Goal: Task Accomplishment & Management: Complete application form

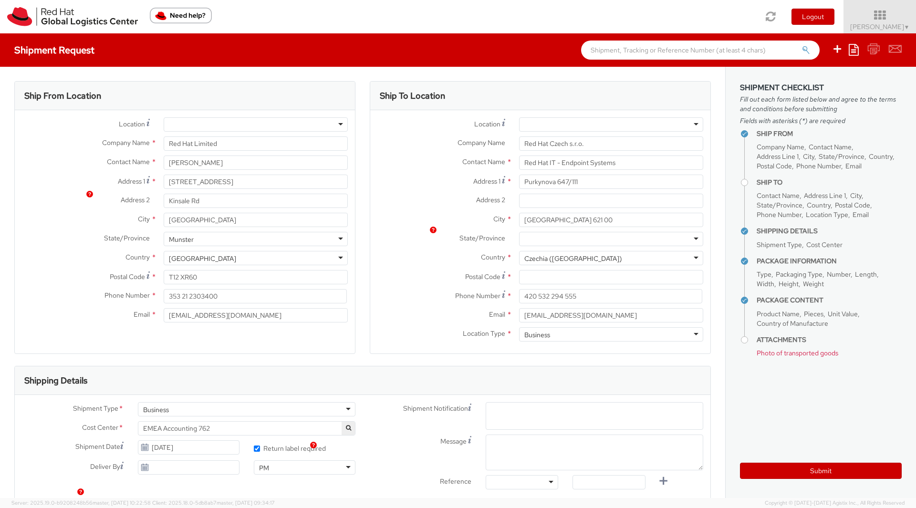
select select "LAPTOP"
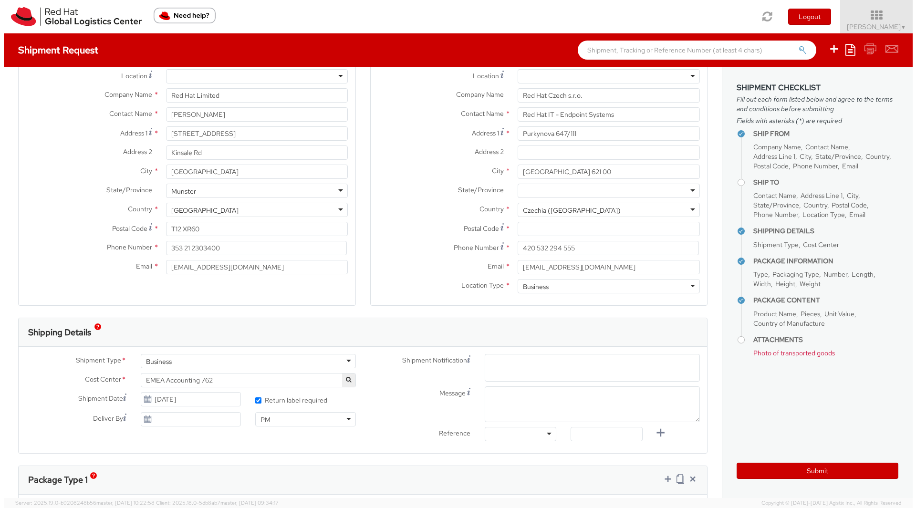
scroll to position [48, 0]
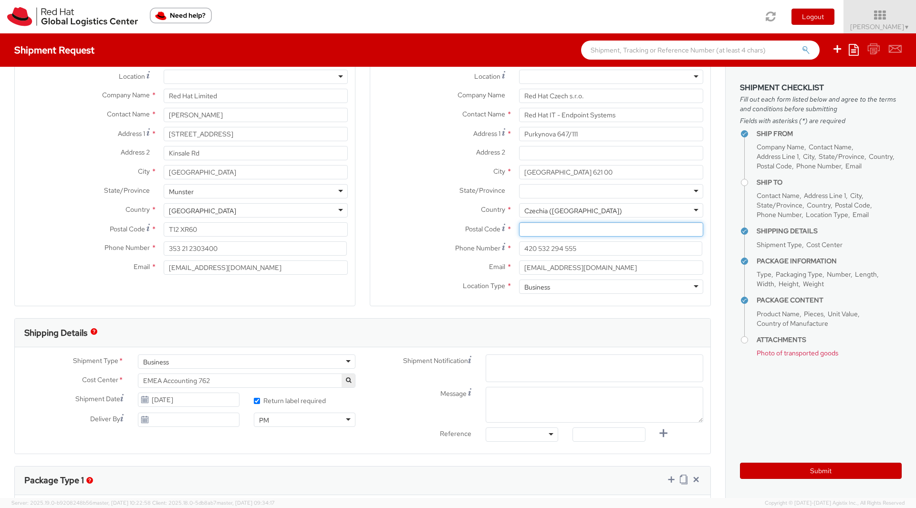
click at [553, 232] on input "Postal Code *" at bounding box center [611, 229] width 184 height 14
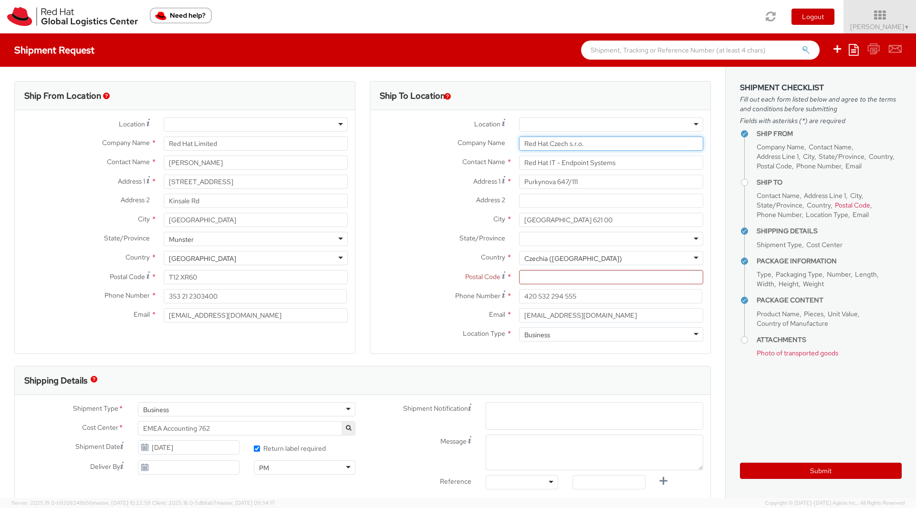
drag, startPoint x: 590, startPoint y: 144, endPoint x: 512, endPoint y: 143, distance: 77.8
click at [512, 143] on div "Red Hat Czech s.r.o." at bounding box center [611, 144] width 199 height 14
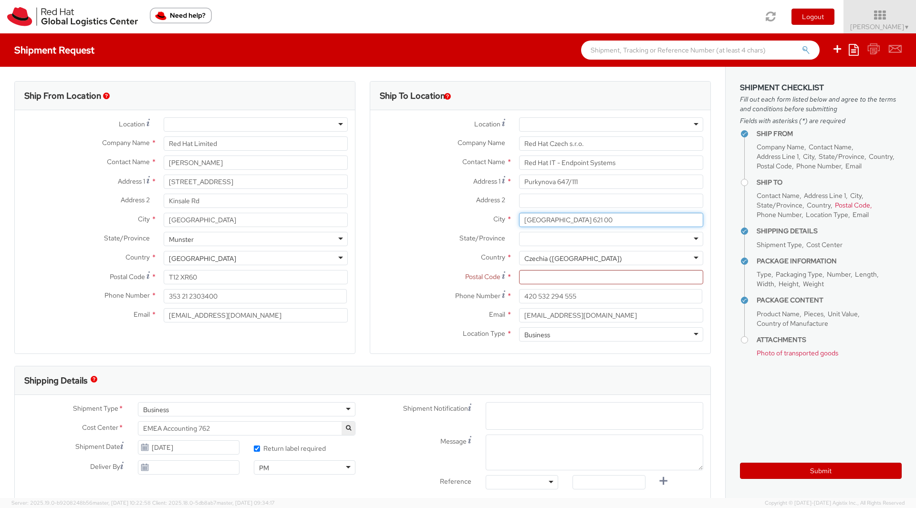
drag, startPoint x: 542, startPoint y: 221, endPoint x: 576, endPoint y: 216, distance: 34.7
click at [576, 216] on input "[GEOGRAPHIC_DATA] 621 00" at bounding box center [611, 220] width 184 height 14
type input "[GEOGRAPHIC_DATA]"
click at [526, 203] on input "Address 2 *" at bounding box center [611, 201] width 184 height 14
click at [526, 279] on input "Postal Code *" at bounding box center [611, 277] width 184 height 14
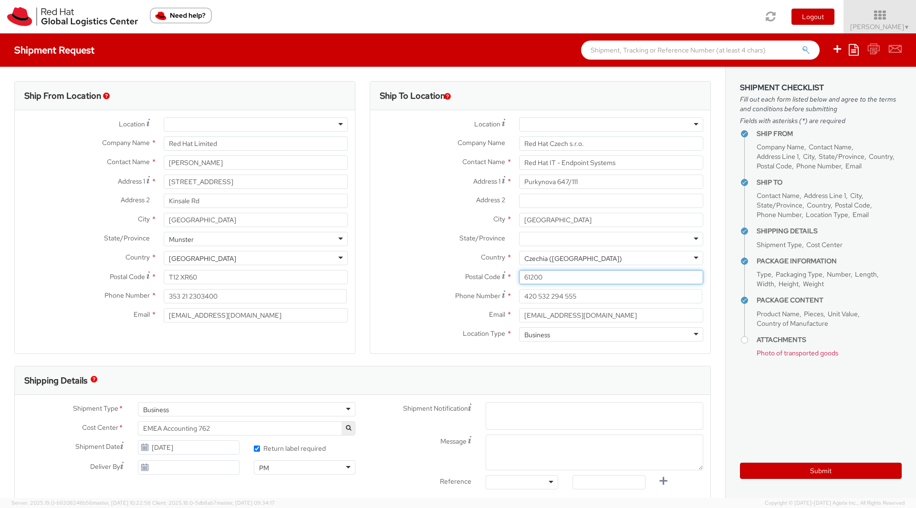
type input "61200"
click at [422, 243] on label "State/Province *" at bounding box center [441, 238] width 142 height 12
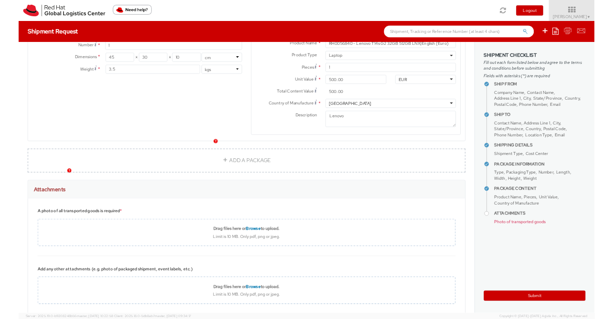
scroll to position [577, 0]
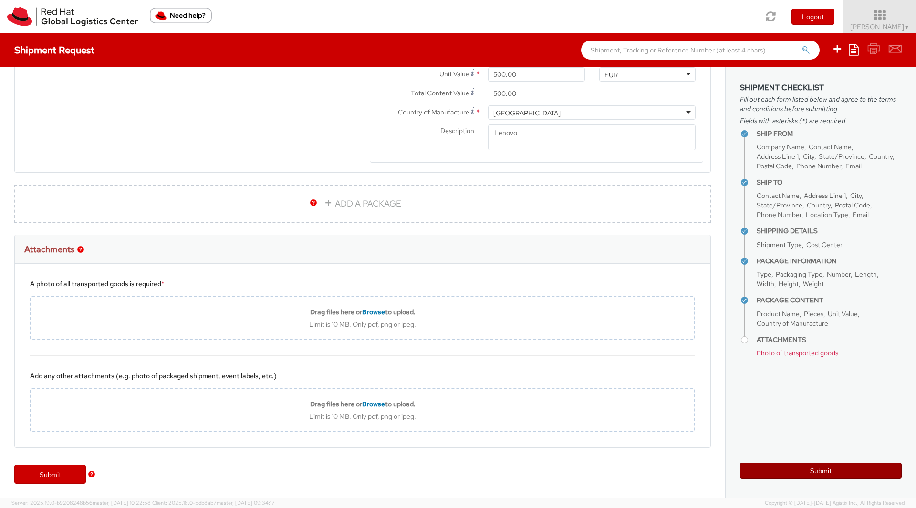
click at [791, 469] on button "Submit" at bounding box center [821, 471] width 162 height 16
